Goal: Task Accomplishment & Management: Manage account settings

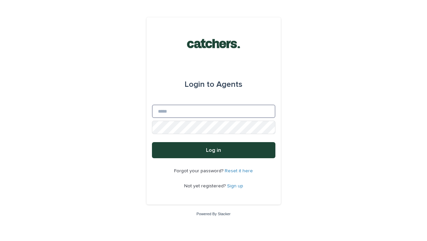
type input "**********"
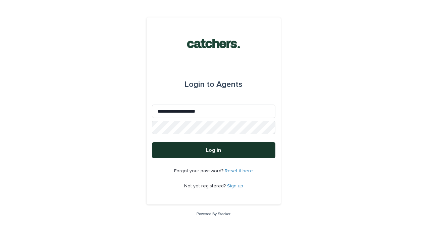
click at [211, 151] on span "Log in" at bounding box center [213, 150] width 15 height 5
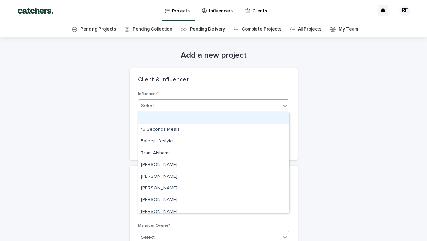
click at [211, 101] on div "Select..." at bounding box center [209, 105] width 143 height 11
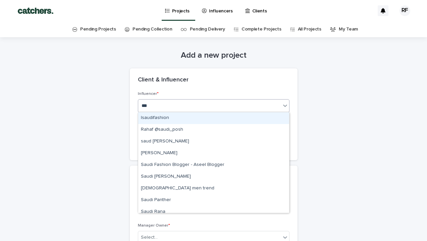
type input "***"
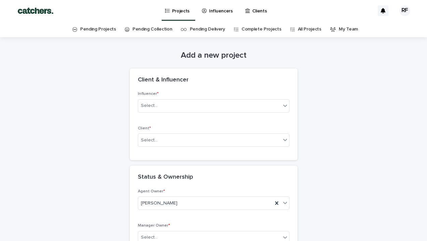
click at [112, 30] on link "Pending Projects" at bounding box center [98, 29] width 36 height 16
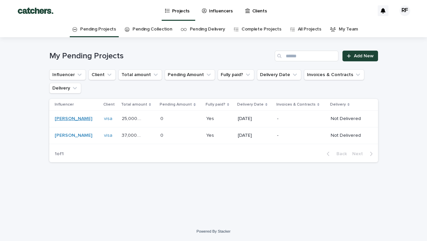
click at [70, 120] on link "Saud Alqahtani" at bounding box center [74, 119] width 38 height 6
click at [231, 120] on td "Yes Yes" at bounding box center [220, 119] width 32 height 17
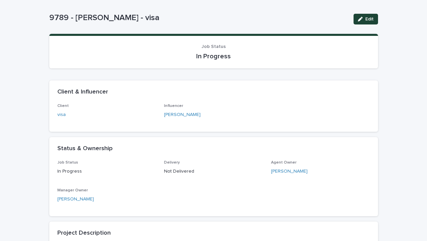
scroll to position [46, 0]
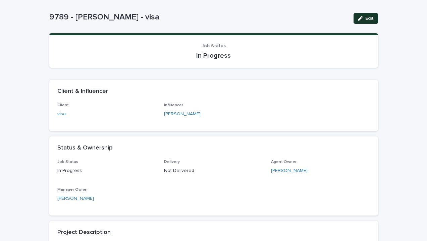
click at [365, 18] on div "button" at bounding box center [361, 18] width 7 height 5
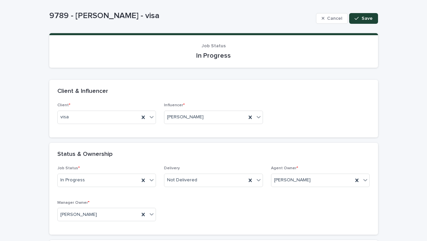
scroll to position [66, 0]
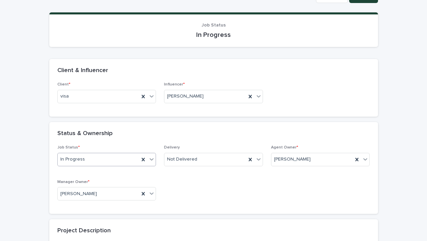
click at [154, 160] on icon at bounding box center [151, 159] width 7 height 7
click at [205, 158] on div "Not Delivered" at bounding box center [205, 159] width 82 height 11
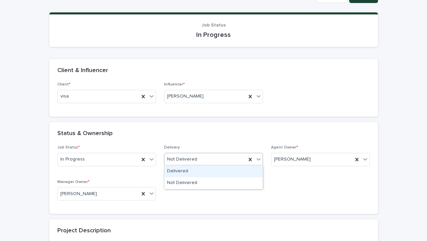
click at [204, 173] on div "Delivered" at bounding box center [213, 172] width 98 height 12
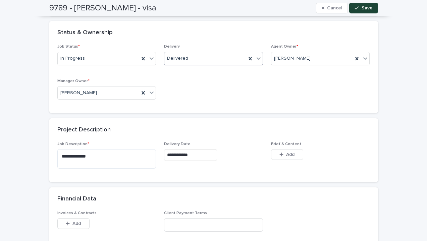
scroll to position [173, 0]
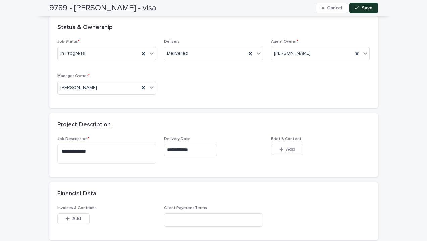
click at [363, 10] on button "Save" at bounding box center [363, 8] width 29 height 11
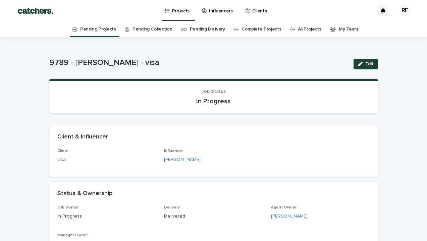
scroll to position [0, 0]
click at [97, 32] on link "Pending Projects" at bounding box center [98, 29] width 36 height 16
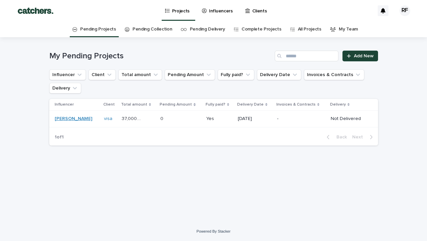
click at [85, 122] on link "Shahad Alzahrani" at bounding box center [74, 119] width 38 height 6
click at [335, 118] on p "Not Delivered" at bounding box center [349, 119] width 37 height 6
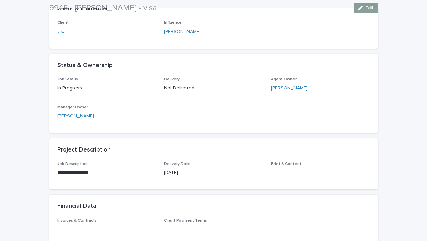
scroll to position [133, 0]
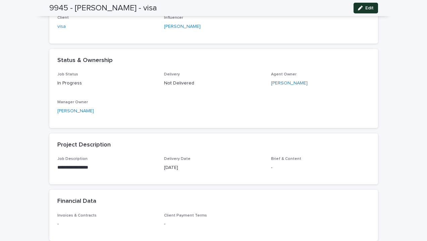
click at [375, 7] on button "Edit" at bounding box center [366, 8] width 25 height 11
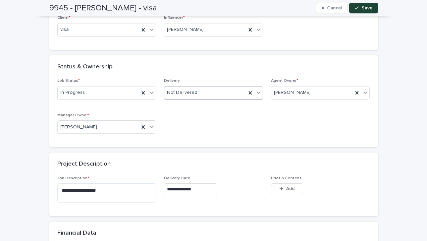
click at [258, 93] on icon at bounding box center [258, 92] width 7 height 7
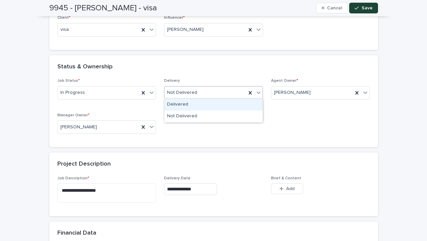
click at [228, 108] on div "Delivered" at bounding box center [213, 105] width 98 height 12
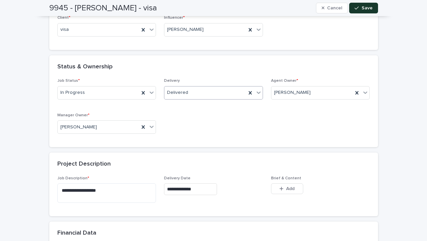
click at [366, 9] on span "Save" at bounding box center [367, 8] width 11 height 5
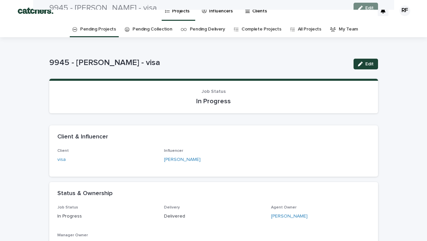
scroll to position [0, 0]
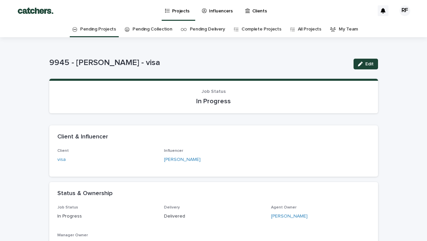
click at [108, 27] on link "Pending Projects" at bounding box center [98, 29] width 36 height 16
